Goal: Information Seeking & Learning: Learn about a topic

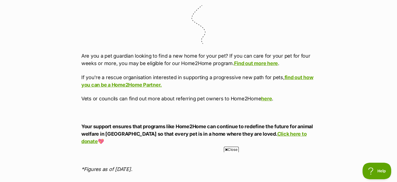
scroll to position [1720, 0]
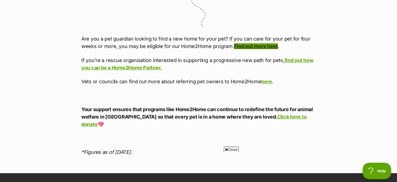
click at [246, 49] on link "Find out more here" at bounding box center [256, 46] width 44 height 6
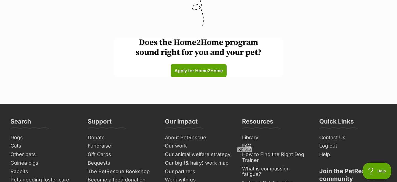
scroll to position [1560, 0]
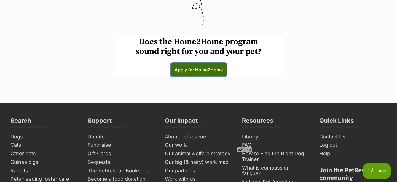
click at [193, 64] on link "Apply for Home2Home (links to an external website)" at bounding box center [199, 69] width 56 height 13
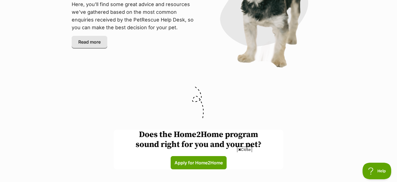
scroll to position [1453, 0]
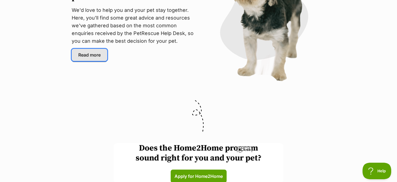
click at [87, 54] on span "Read more" at bounding box center [89, 55] width 22 height 7
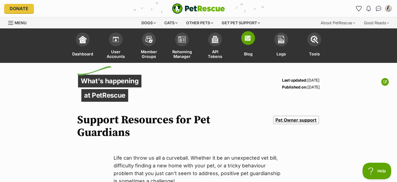
click at [247, 42] on span at bounding box center [248, 38] width 14 height 14
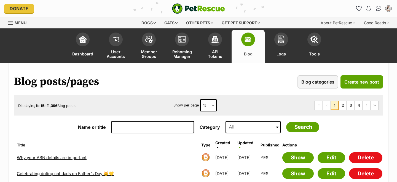
click at [145, 130] on input "Name or title" at bounding box center [153, 127] width 83 height 12
type input "feline"
click at [286, 122] on input "Search" at bounding box center [302, 127] width 33 height 10
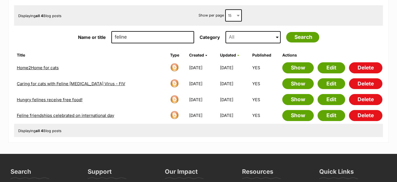
scroll to position [90, 0]
